Goal: Obtain resource: Download file/media

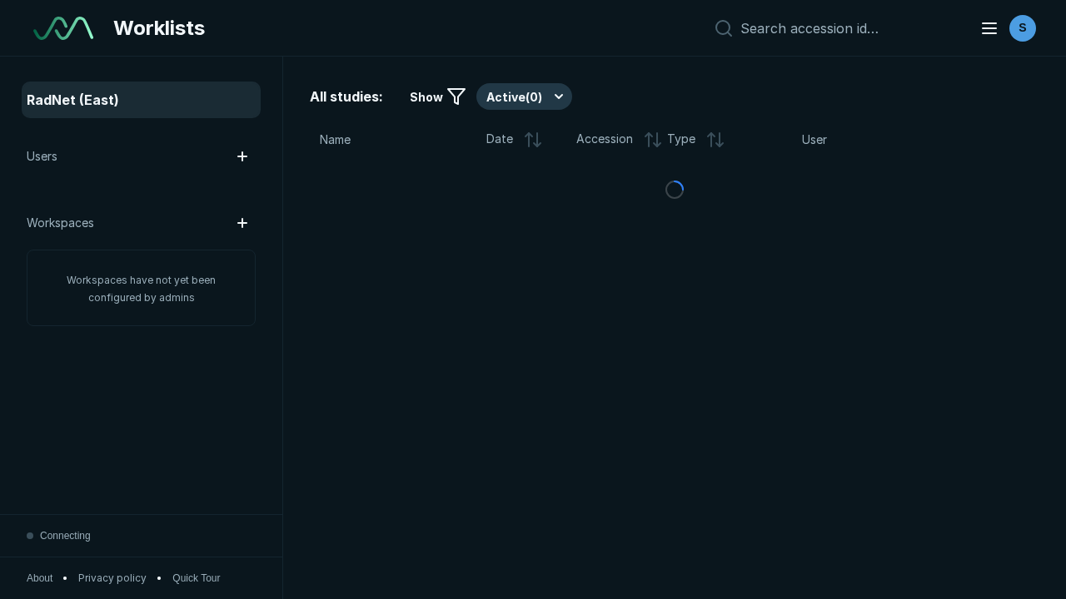
scroll to position [4546, 6934]
